Goal: Task Accomplishment & Management: Complete application form

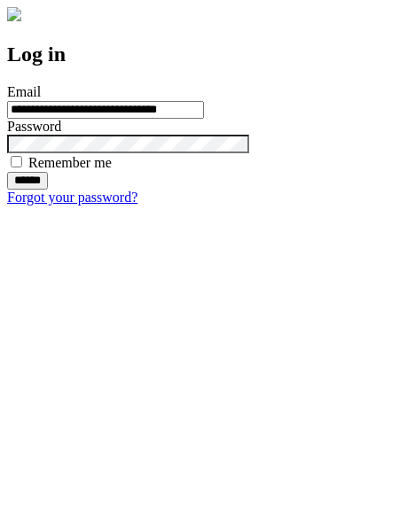
type input "**********"
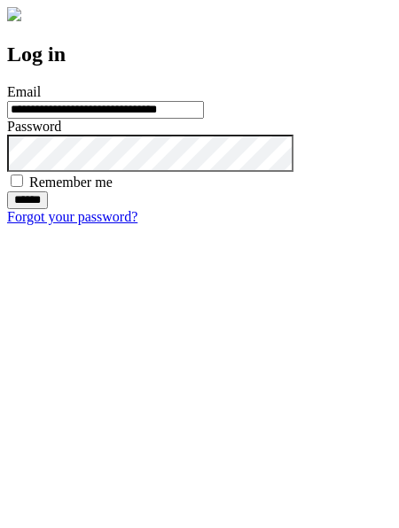
click at [48, 209] on input "******" at bounding box center [27, 200] width 41 height 18
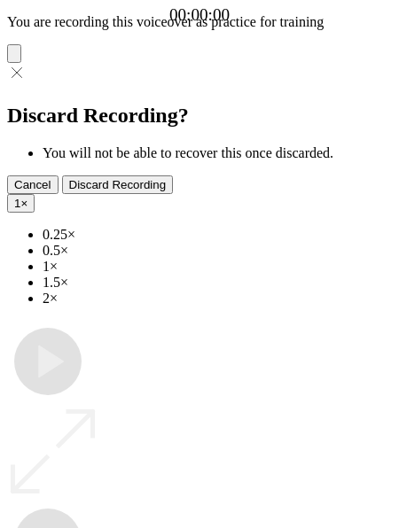
type input "**********"
